Goal: Complete application form: Complete application form

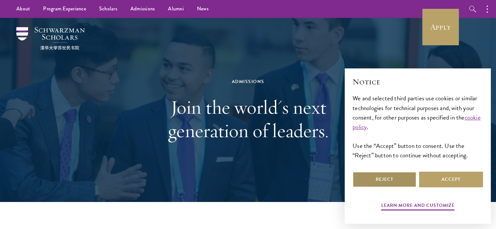
click at [406, 175] on button "Reject" at bounding box center [385, 180] width 64 height 16
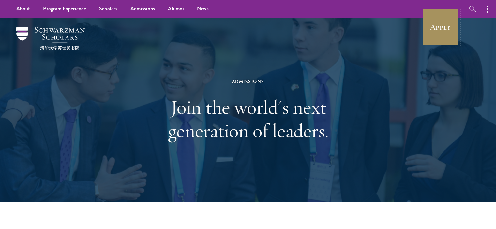
click at [425, 35] on link "Apply" at bounding box center [440, 27] width 37 height 37
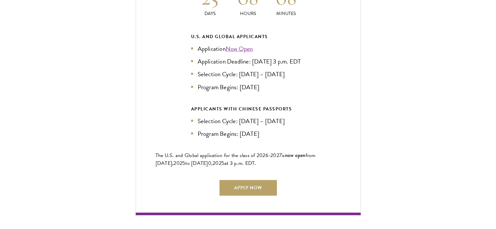
scroll to position [1484, 0]
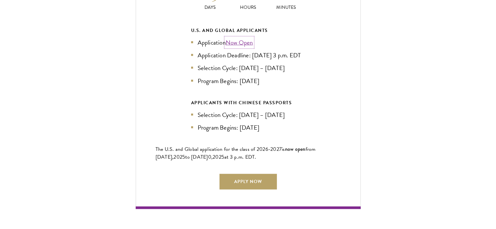
click at [237, 38] on link "Now Open" at bounding box center [239, 42] width 27 height 9
